Goal: Information Seeking & Learning: Learn about a topic

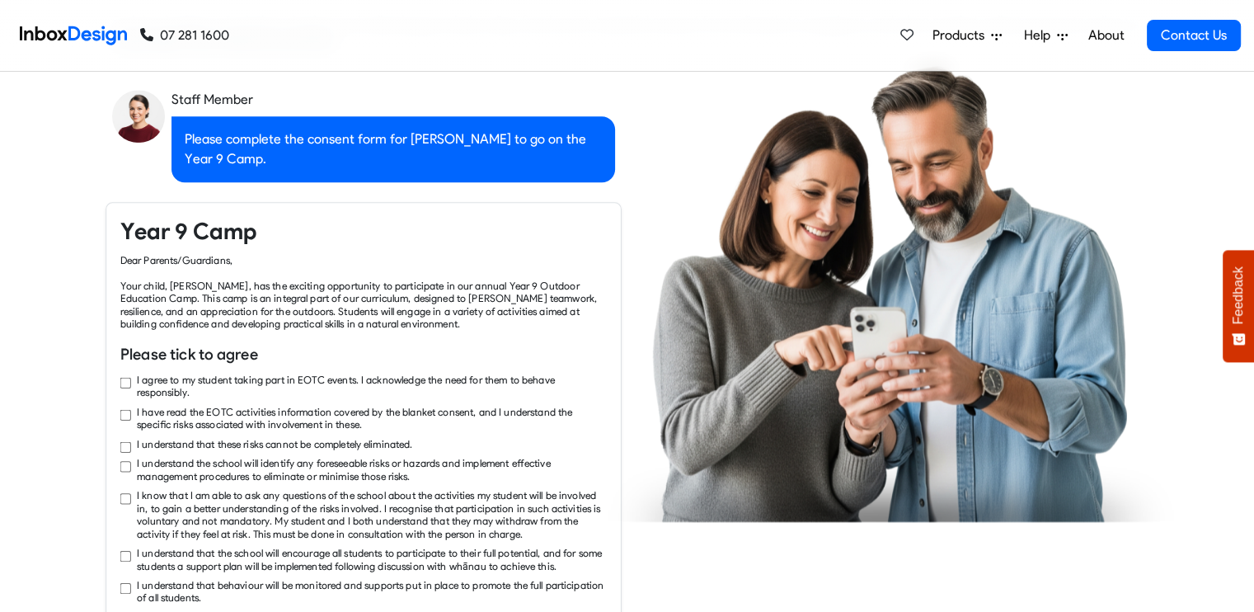
checkbox input "true"
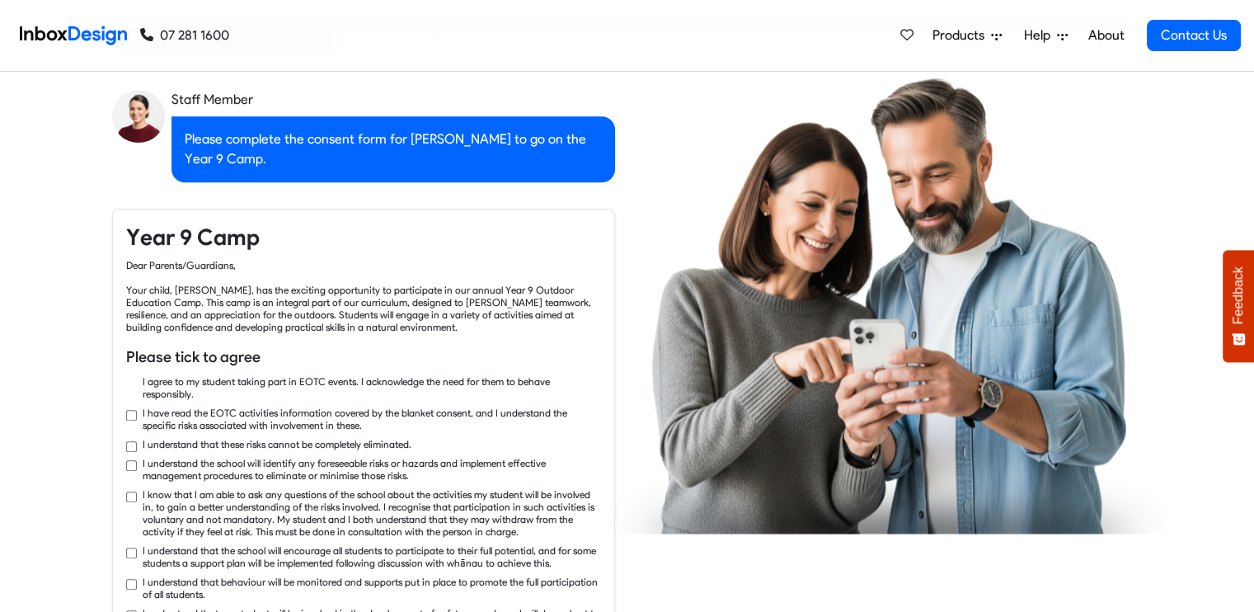
checkbox input "true"
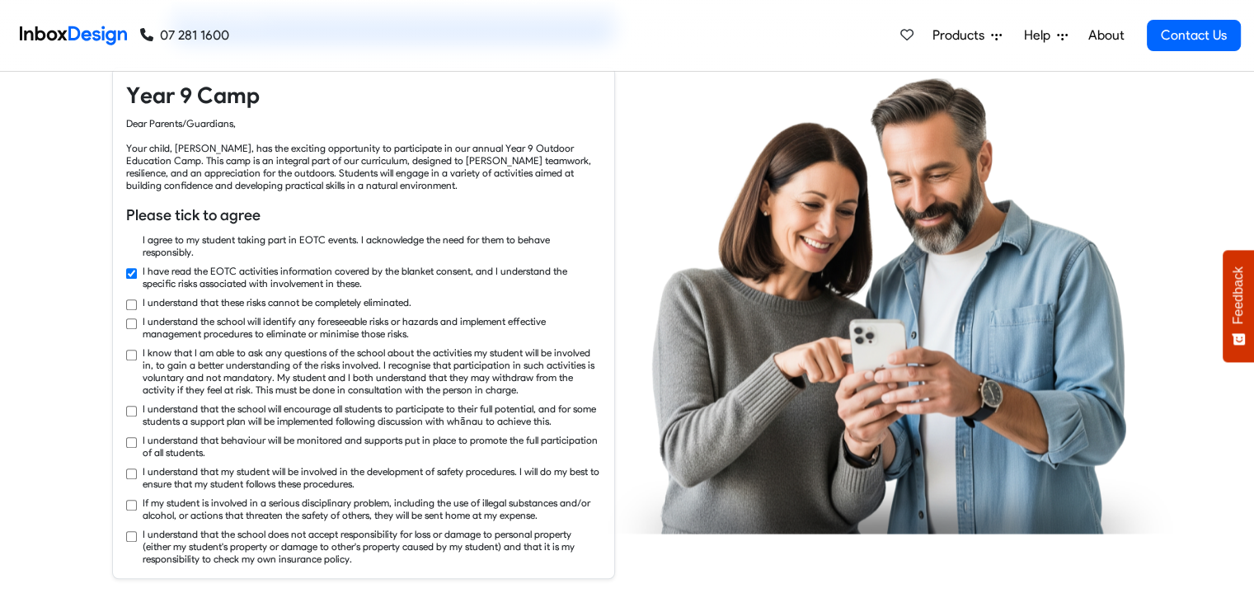
checkbox input "true"
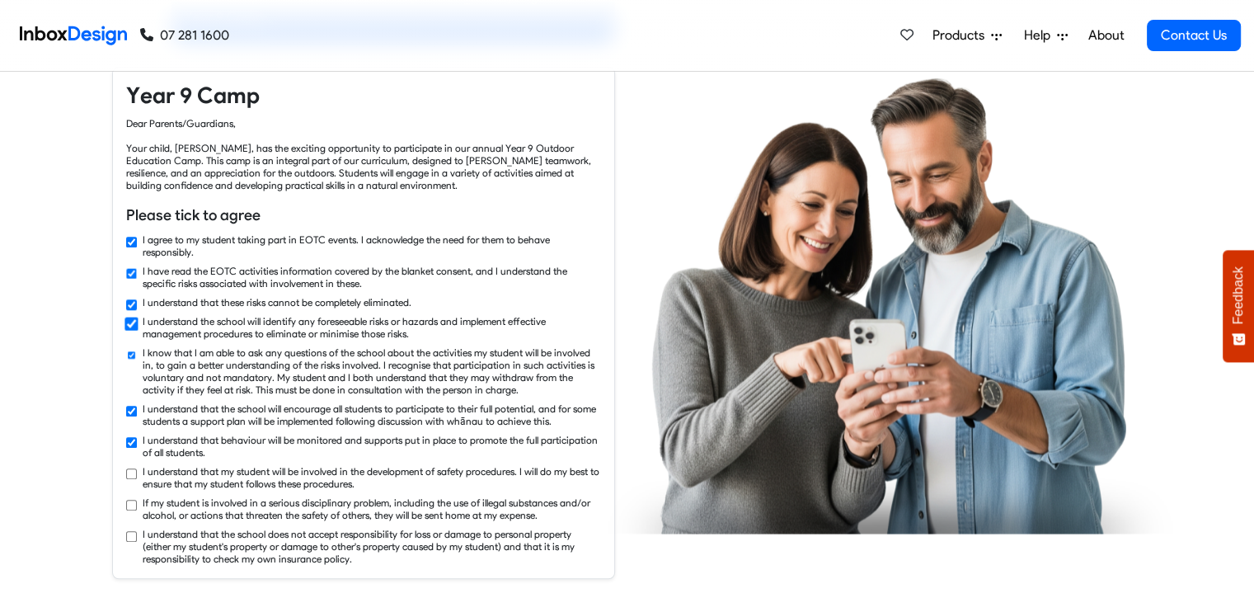
checkbox input "true"
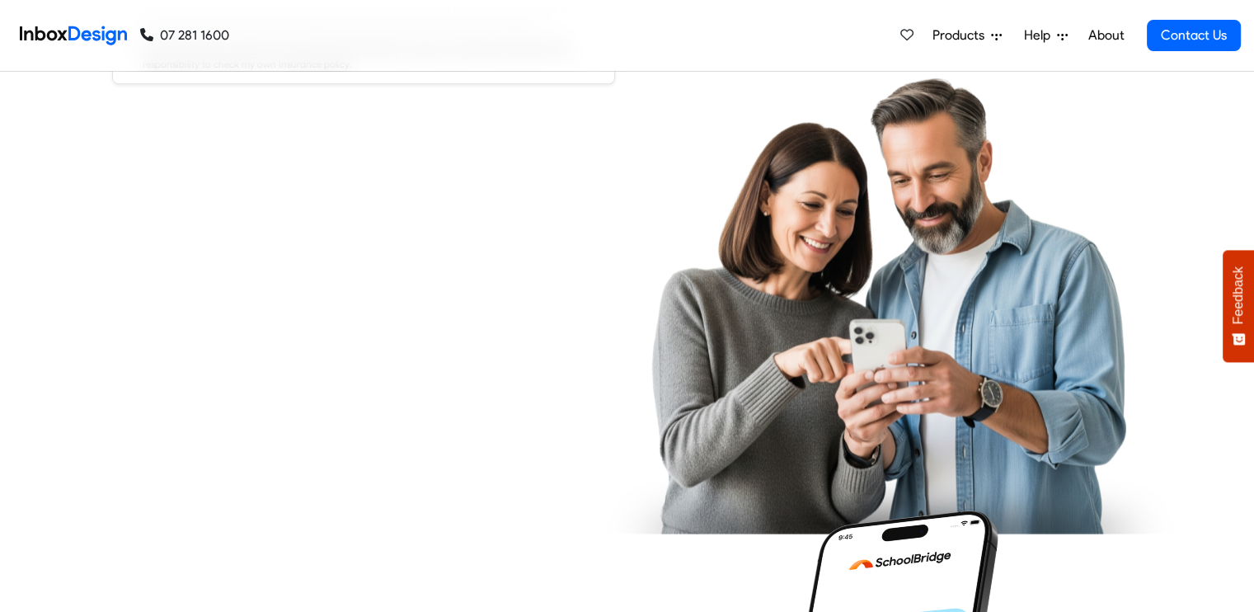
checkbox input "true"
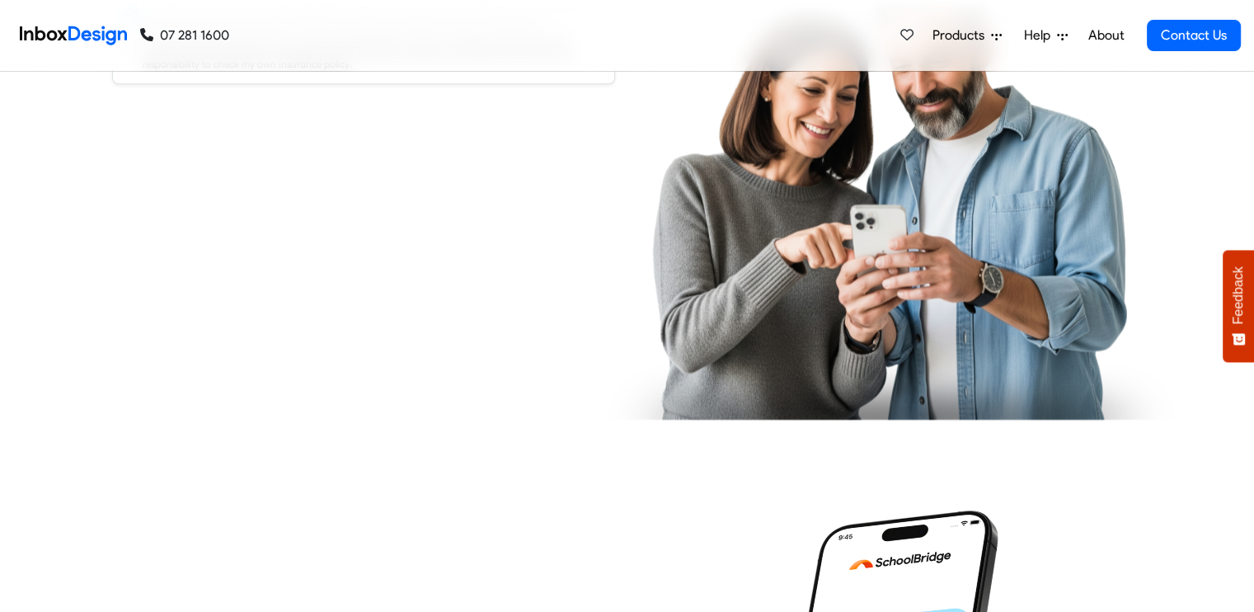
checkbox input "true"
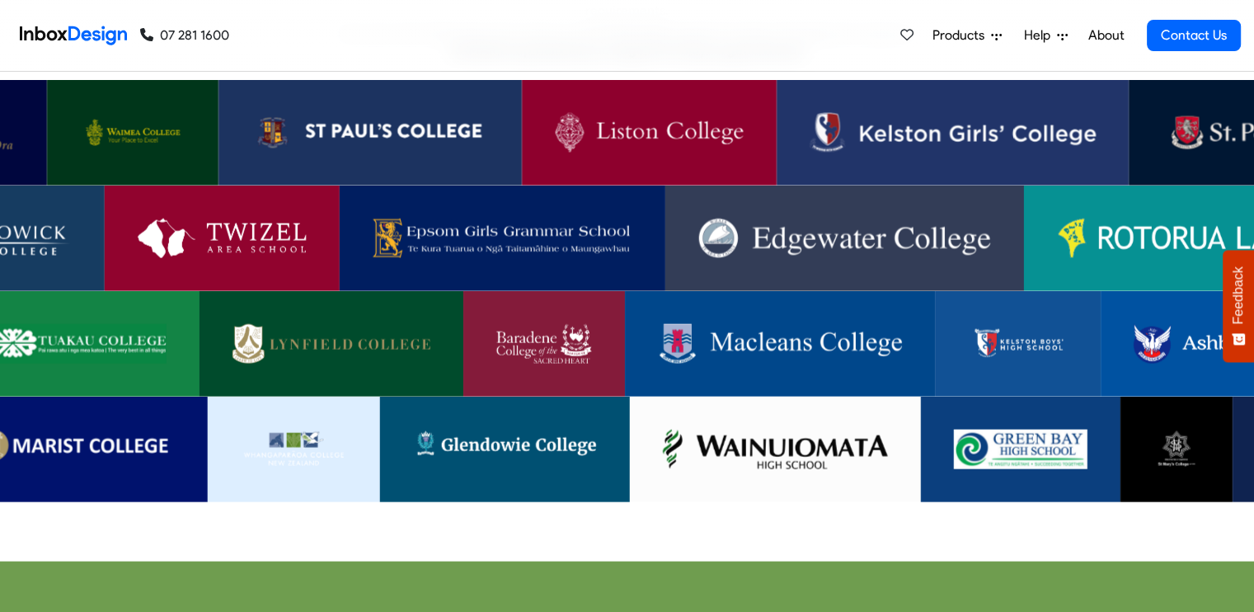
scroll to position [3299, 0]
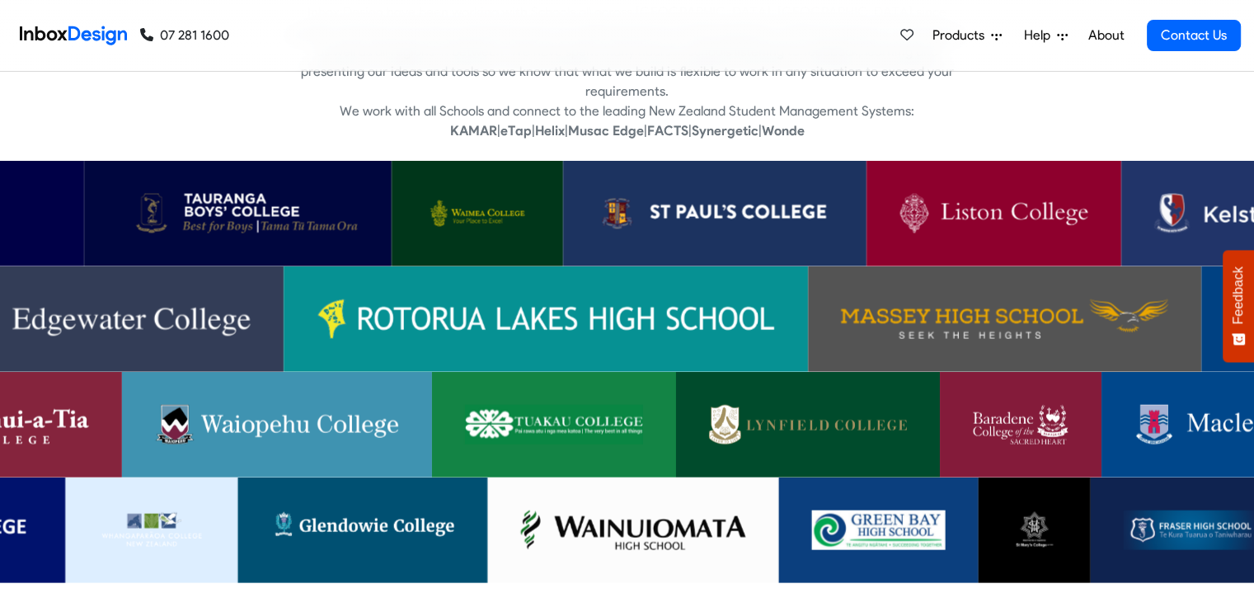
click at [276, 194] on img at bounding box center [238, 214] width 242 height 40
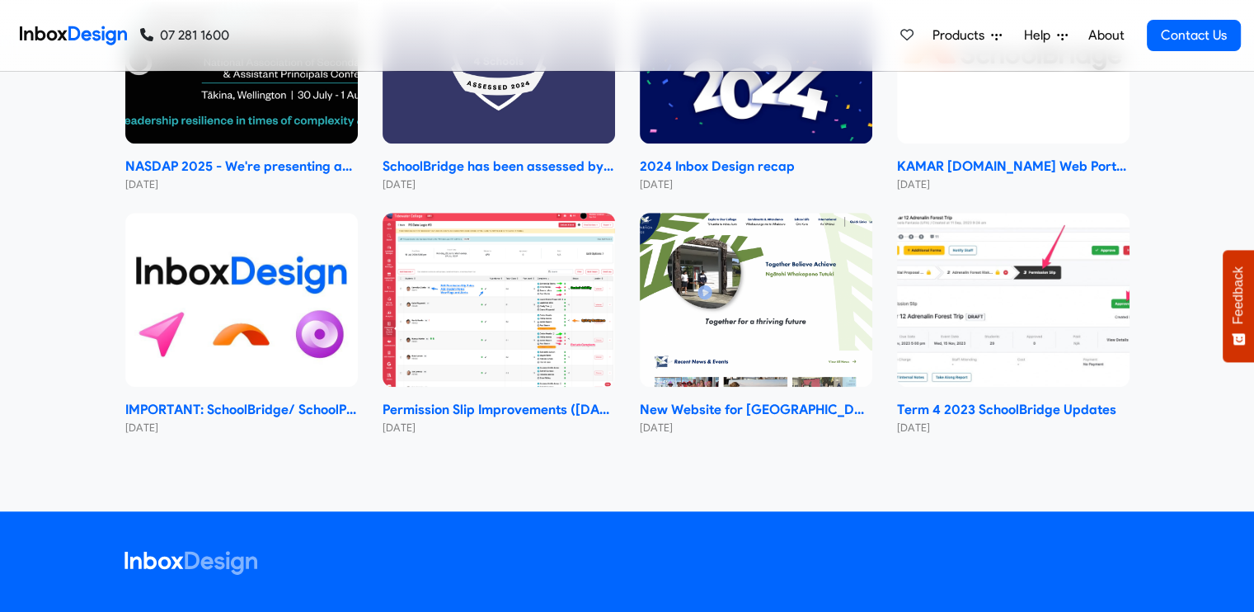
scroll to position [7257, 0]
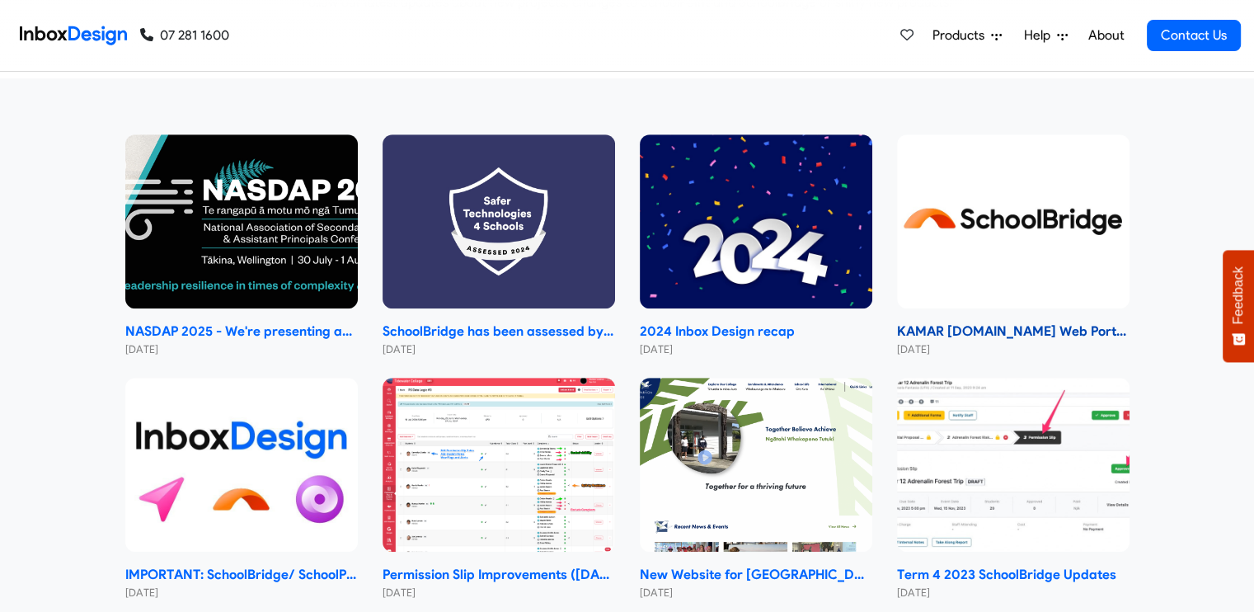
click at [962, 322] on strong "KAMAR [DOMAIN_NAME] Web Portal 2024 Changeover" at bounding box center [1013, 332] width 233 height 20
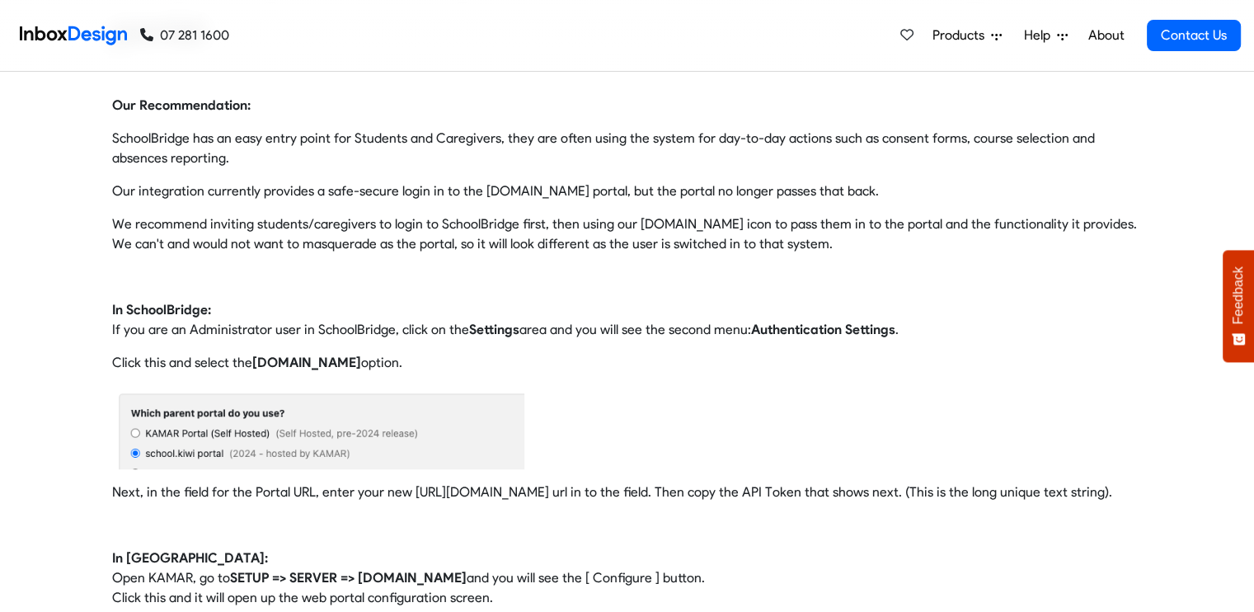
scroll to position [660, 0]
